Goal: Task Accomplishment & Management: Use online tool/utility

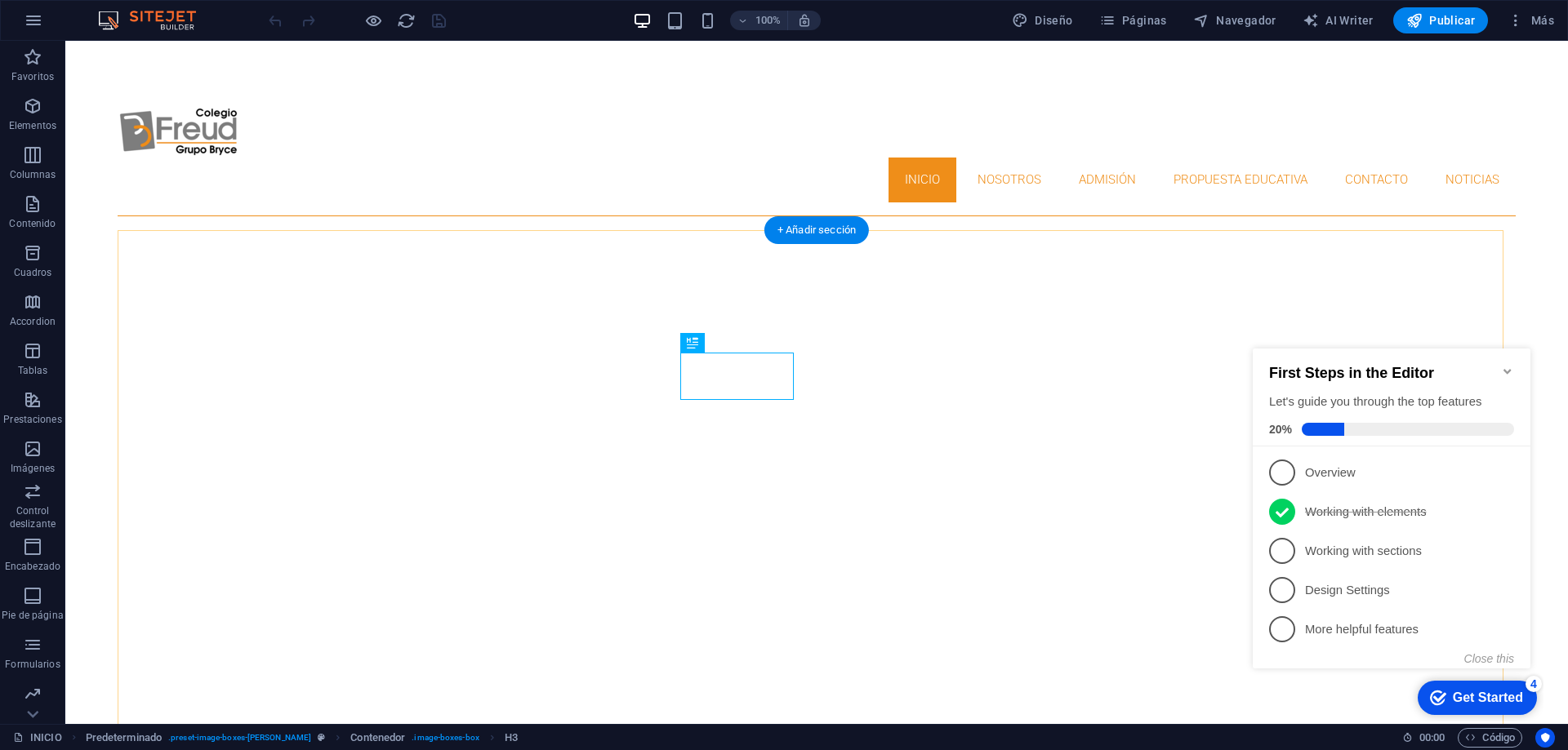
scroll to position [556, 0]
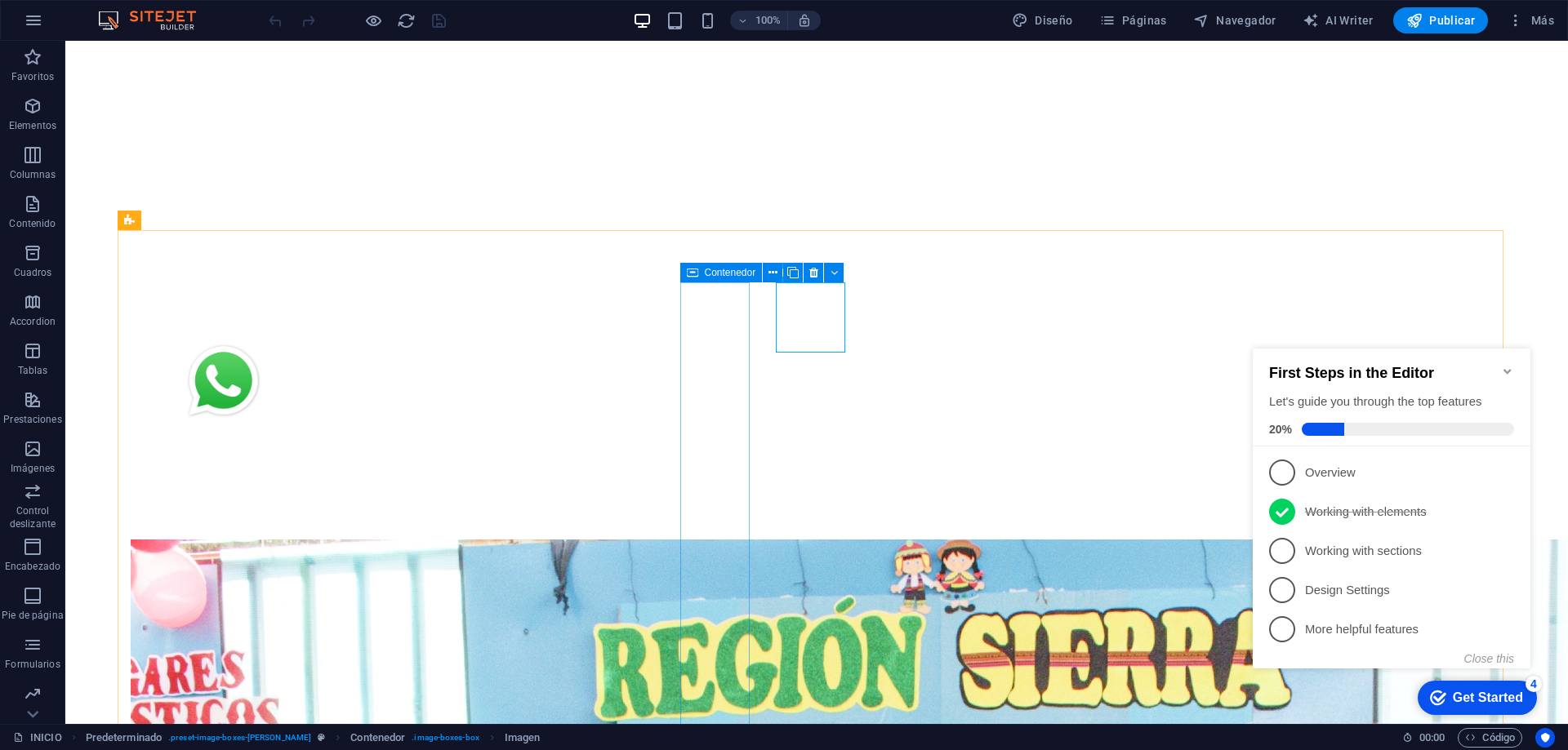
click at [742, 273] on span "Contenedor" at bounding box center [731, 272] width 52 height 10
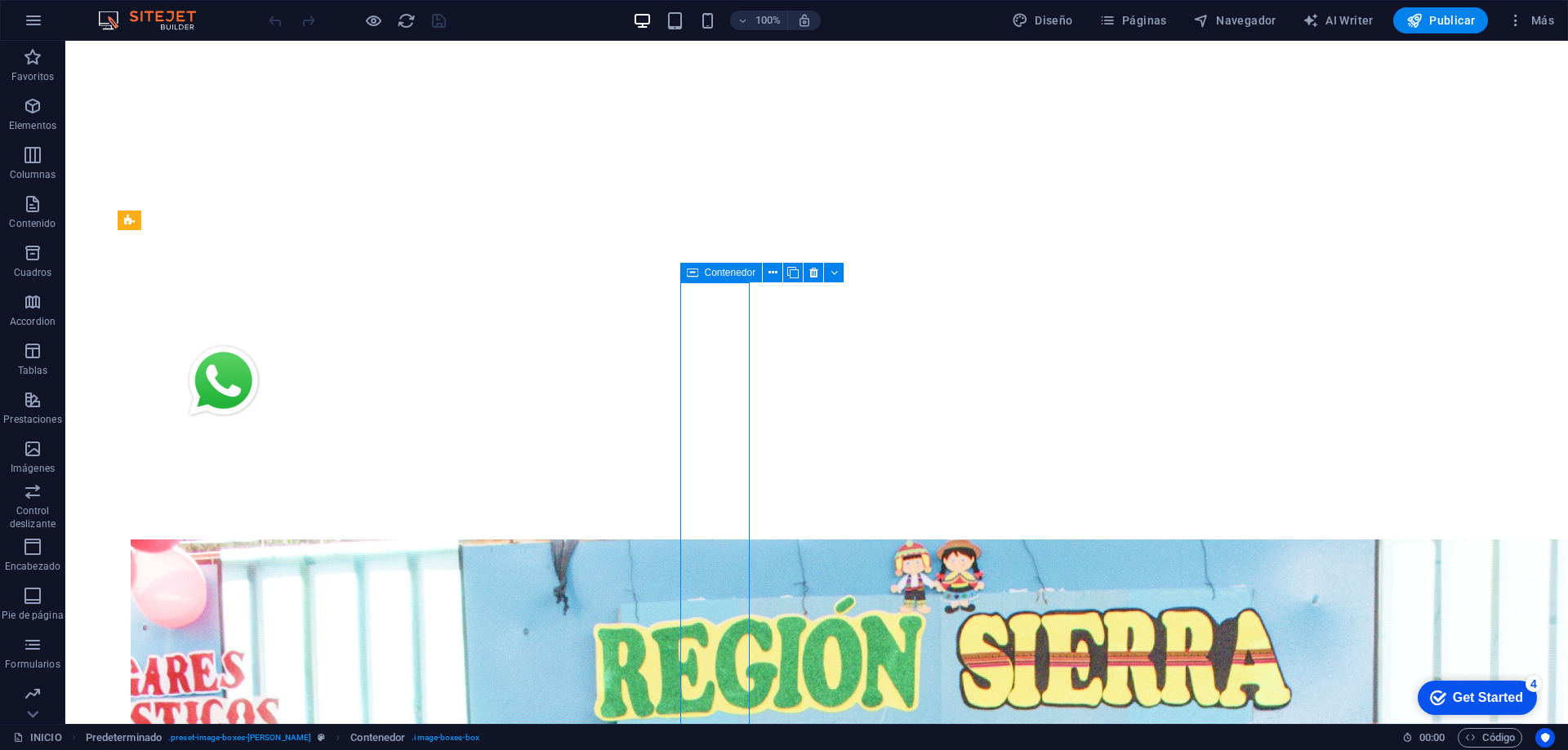
click at [742, 273] on span "Contenedor" at bounding box center [731, 272] width 52 height 10
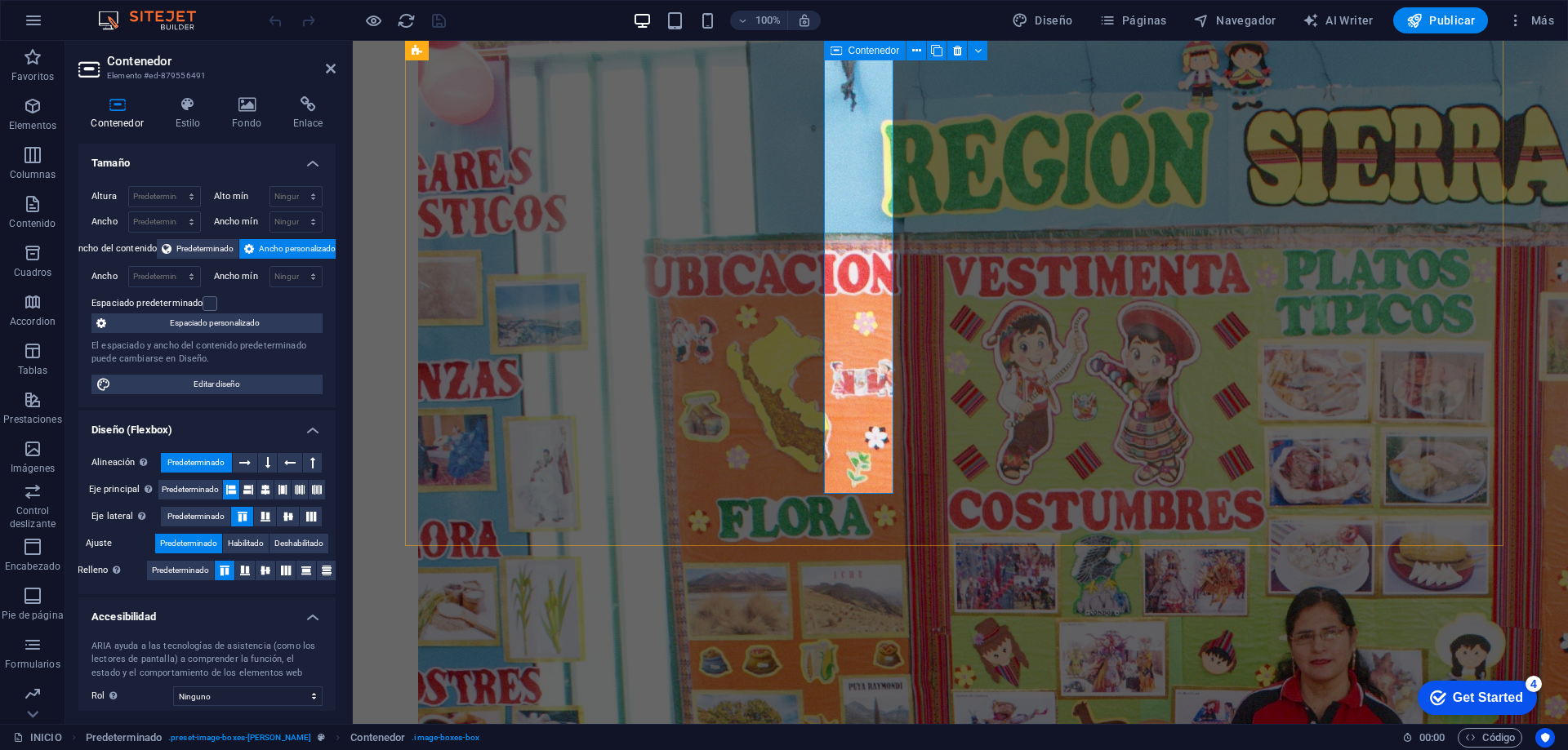
scroll to position [897, 0]
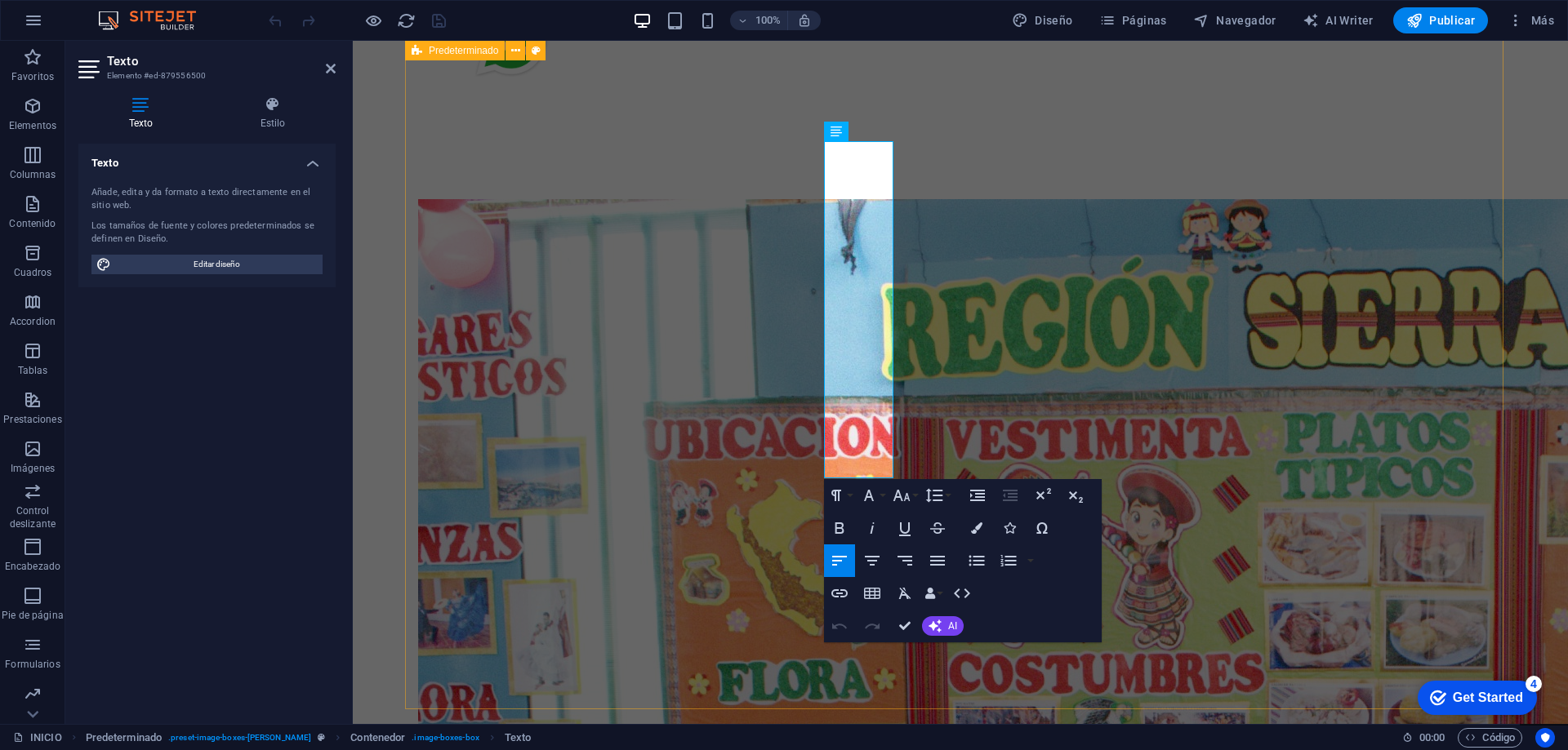
scroll to position [815, 0]
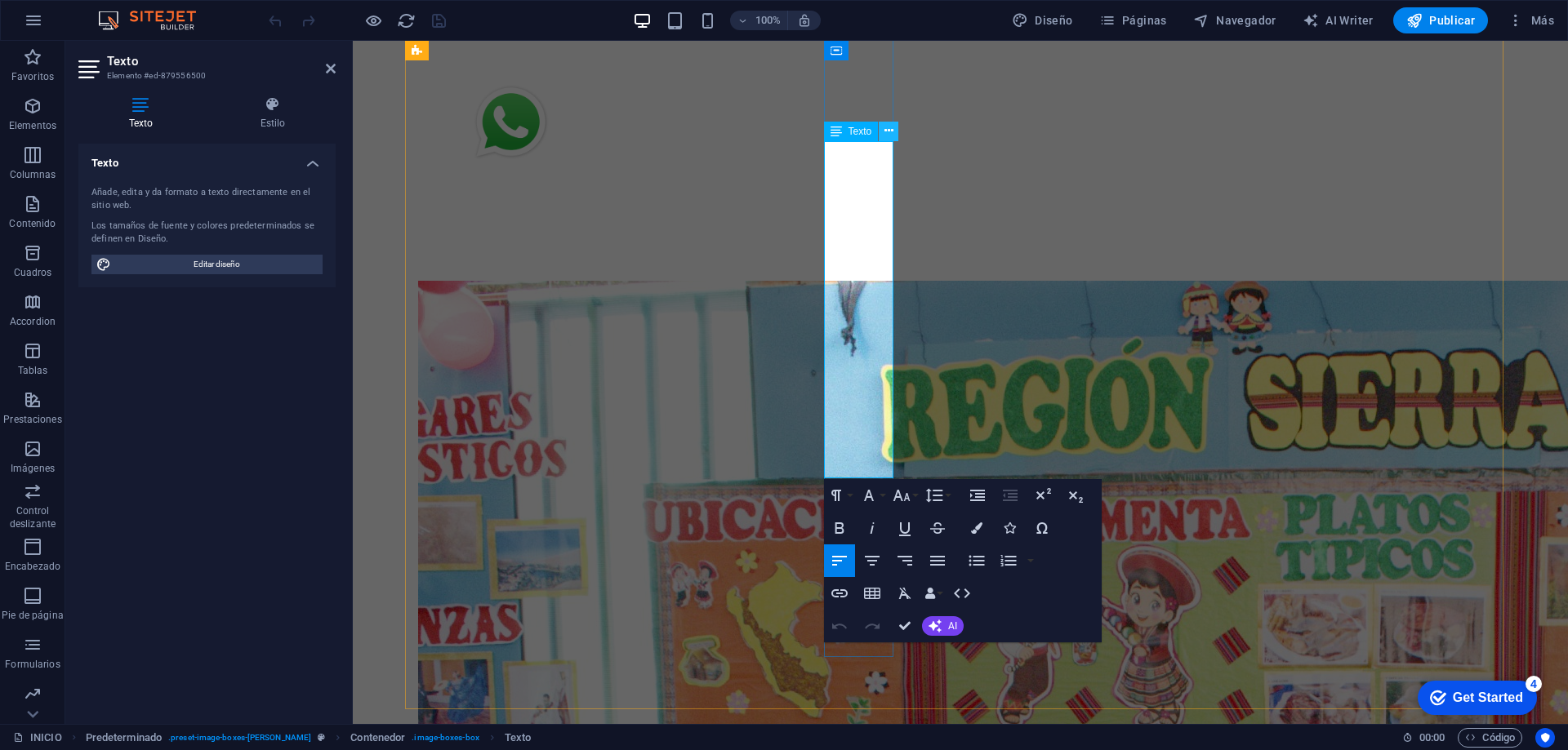
click at [891, 136] on icon at bounding box center [889, 131] width 9 height 18
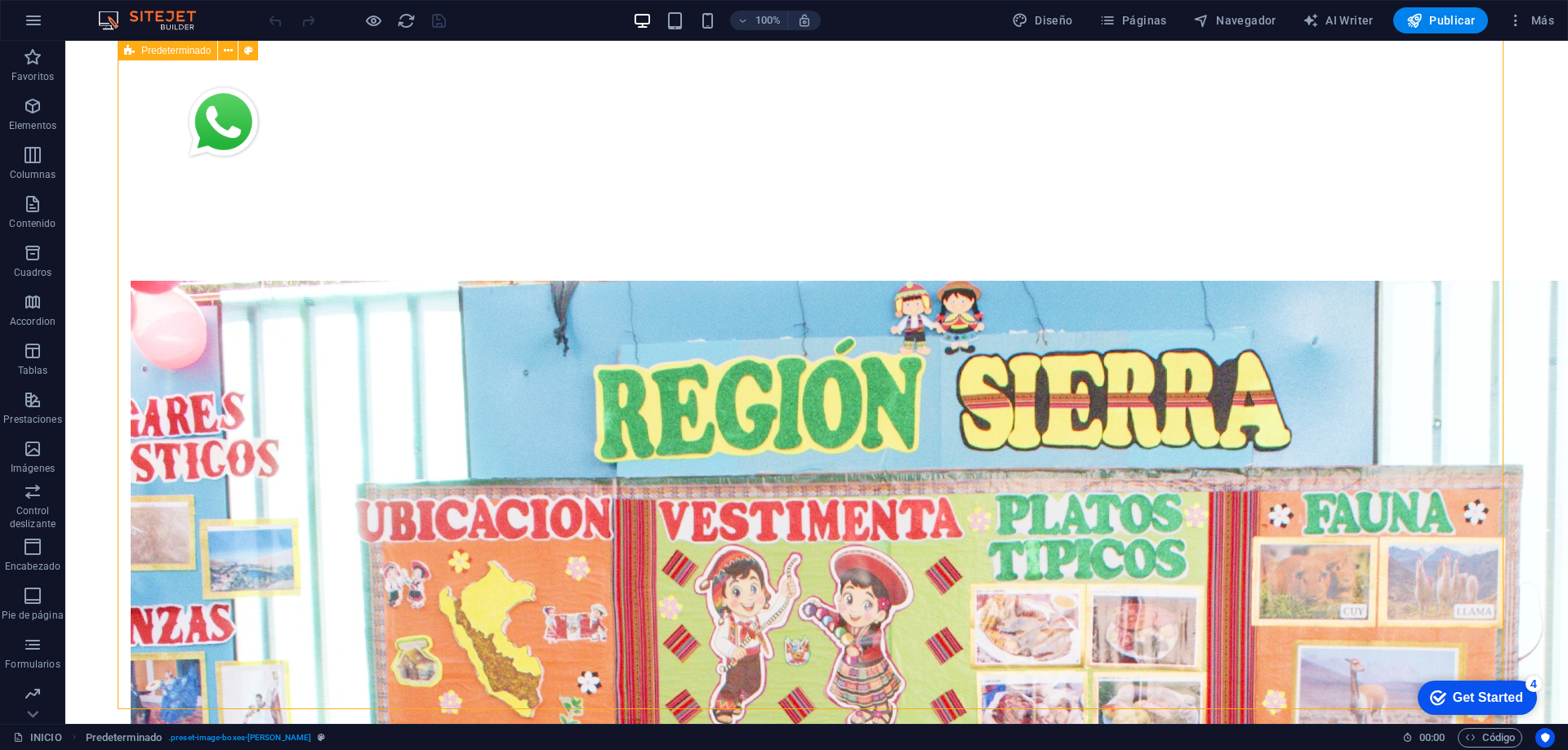
scroll to position [651, 0]
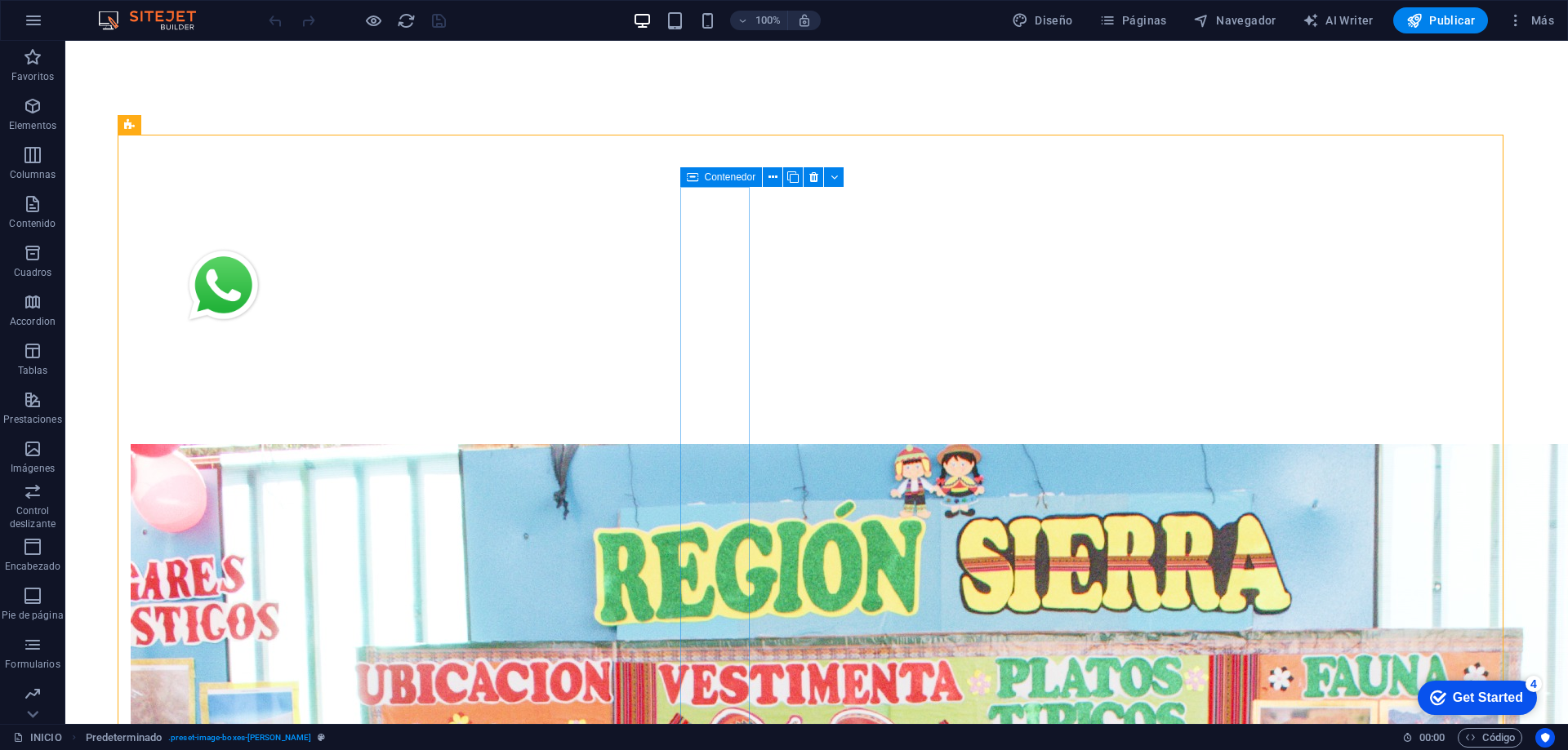
click at [691, 179] on icon at bounding box center [692, 176] width 11 height 19
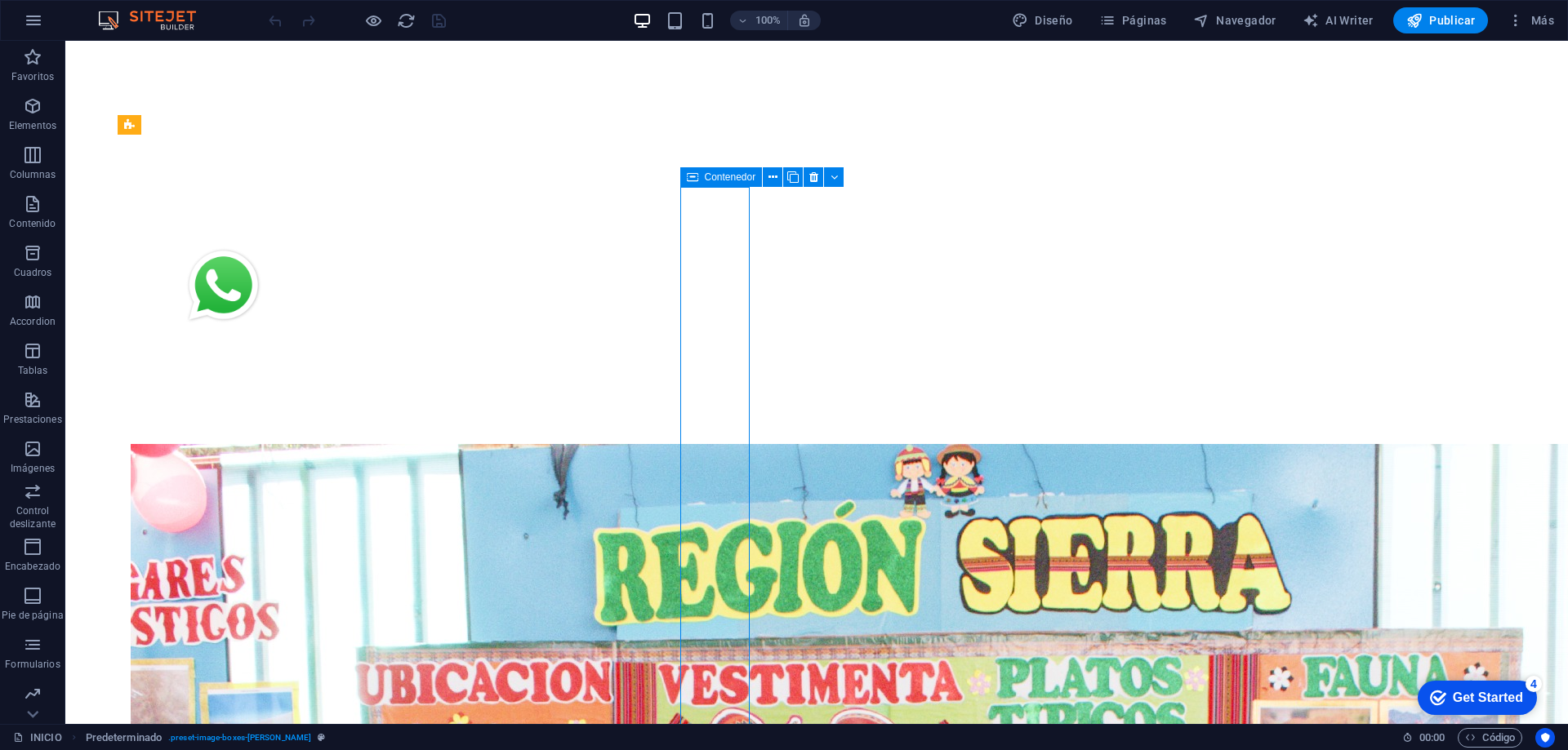
click at [691, 179] on icon at bounding box center [692, 176] width 11 height 19
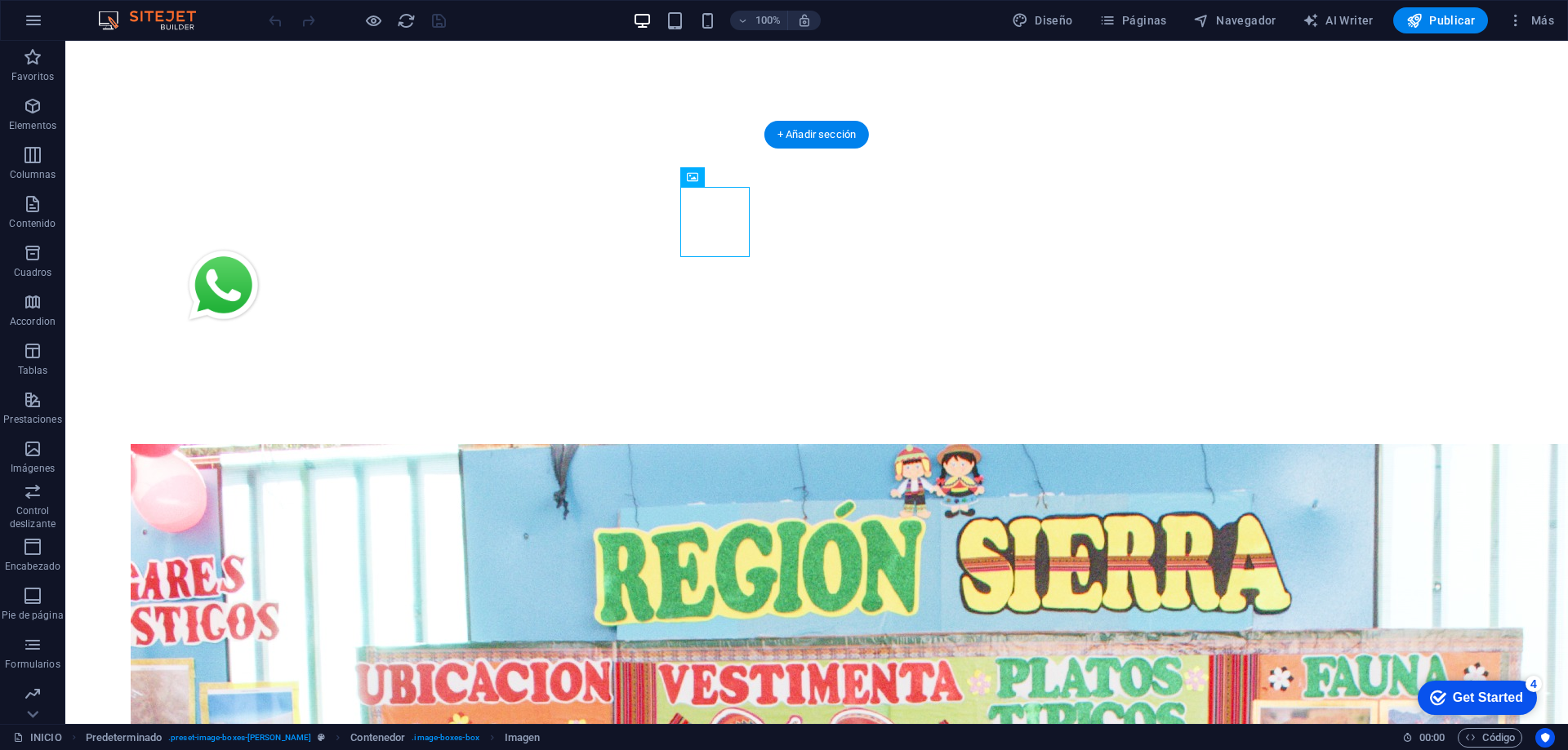
drag, startPoint x: 542, startPoint y: 232, endPoint x: 748, endPoint y: 219, distance: 206.4
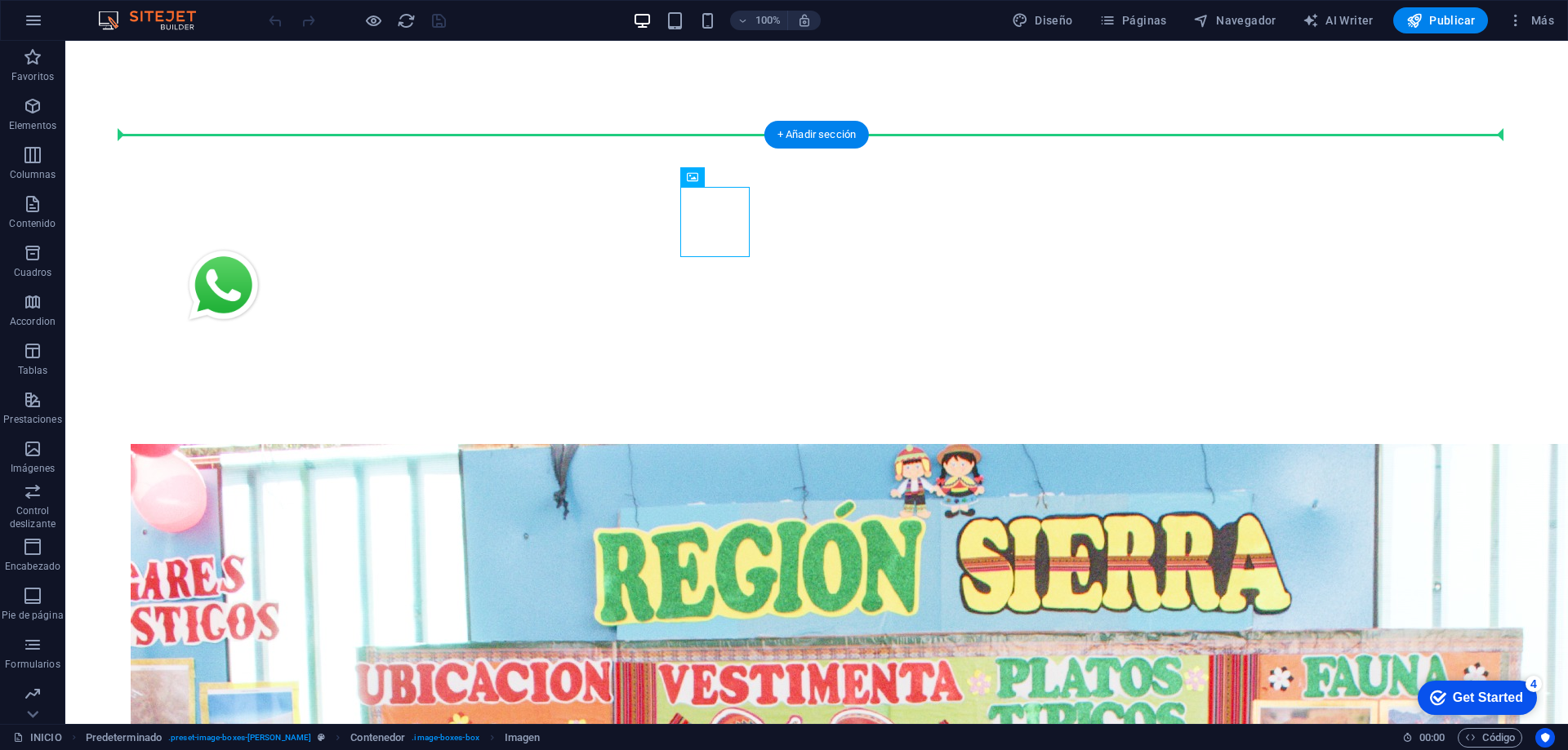
drag, startPoint x: 707, startPoint y: 224, endPoint x: 622, endPoint y: 232, distance: 85.4
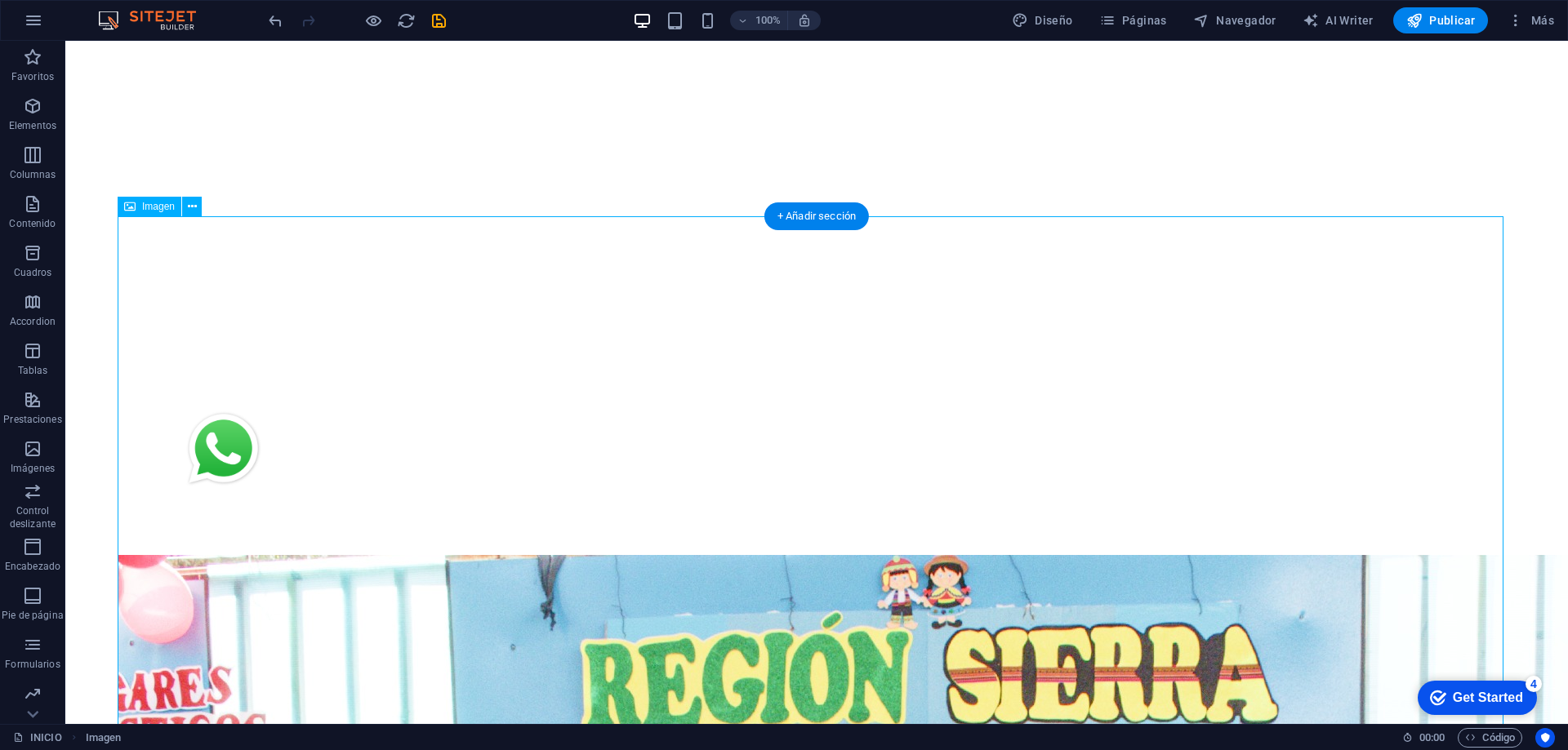
scroll to position [570, 0]
